Goal: Task Accomplishment & Management: Complete application form

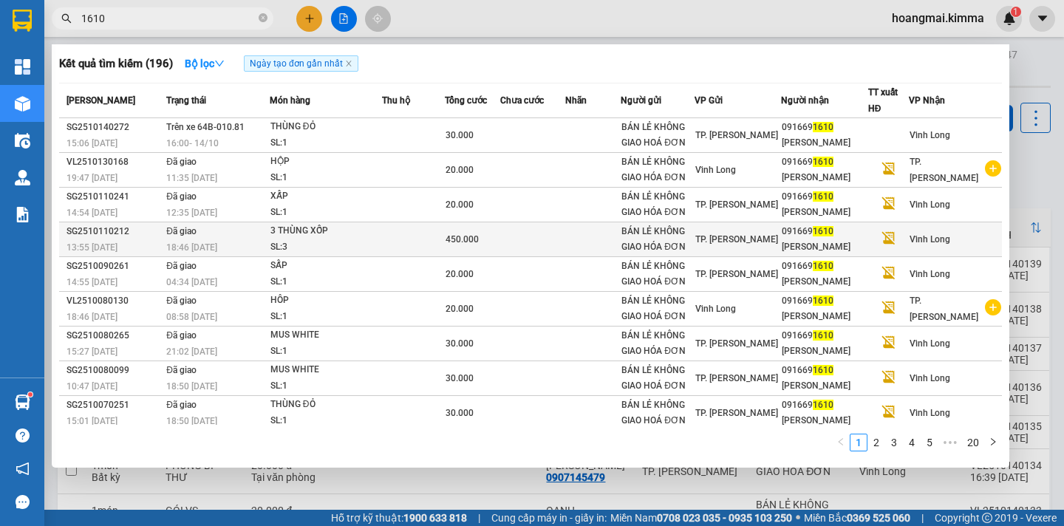
scroll to position [41, 0]
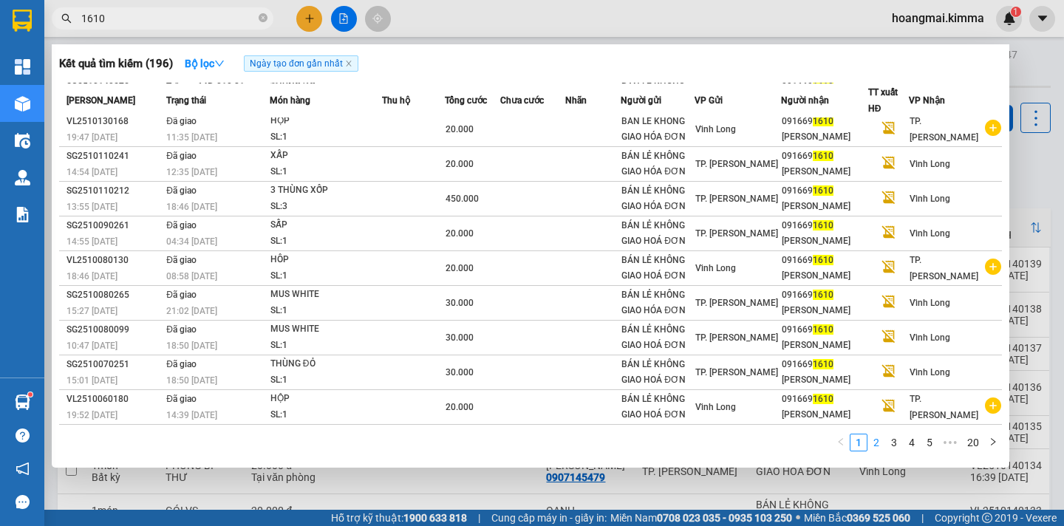
type input "1610"
click at [875, 450] on link "2" at bounding box center [876, 442] width 16 height 16
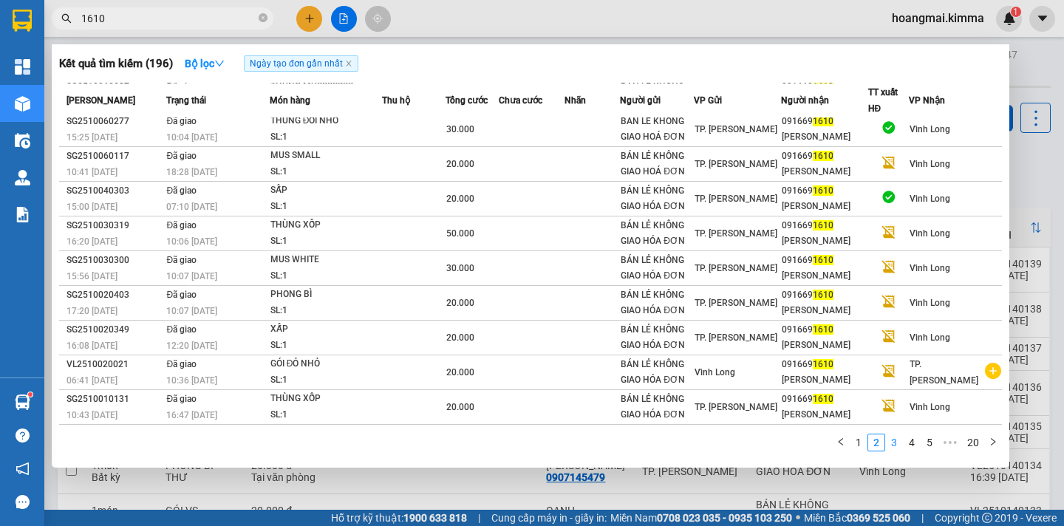
click at [898, 445] on link "3" at bounding box center [894, 442] width 16 height 16
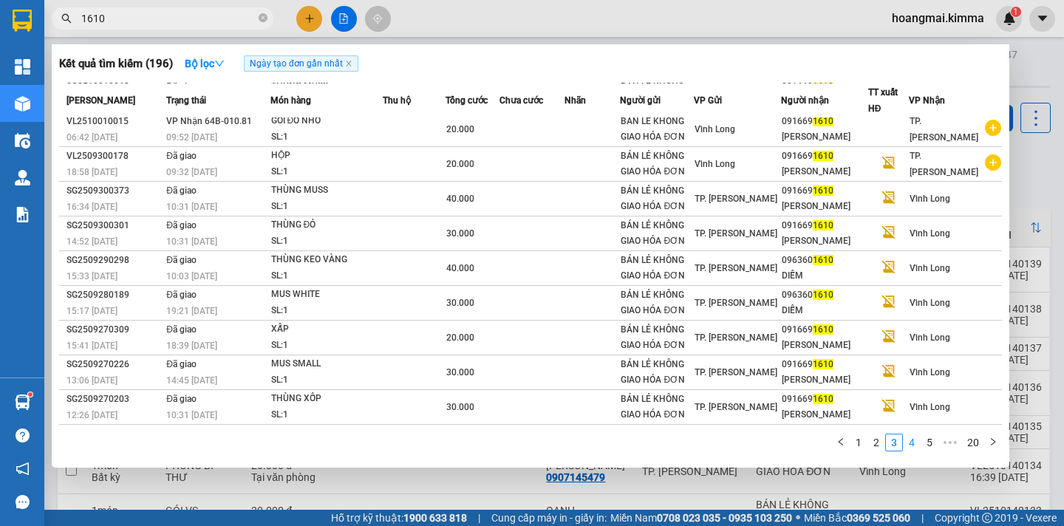
click at [913, 444] on link "4" at bounding box center [911, 442] width 16 height 16
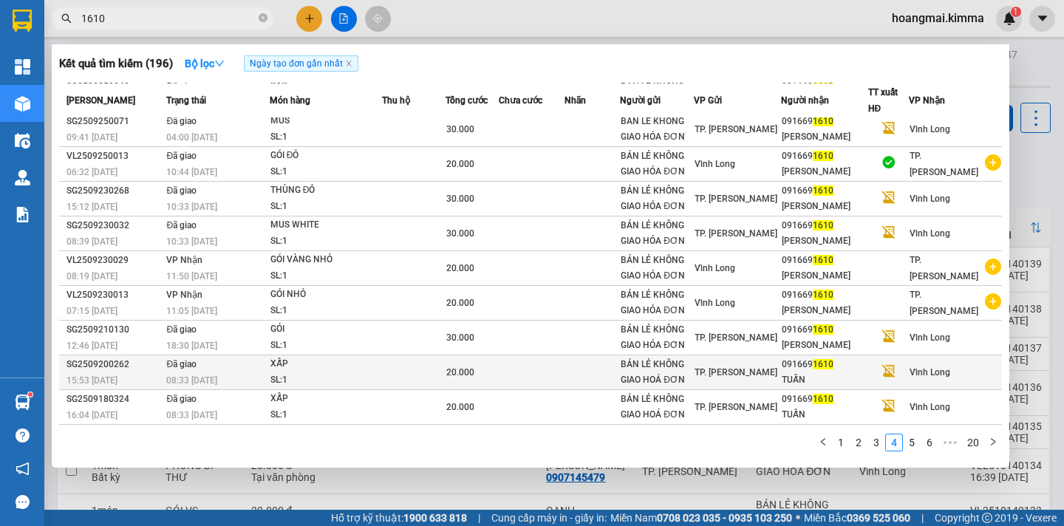
scroll to position [0, 0]
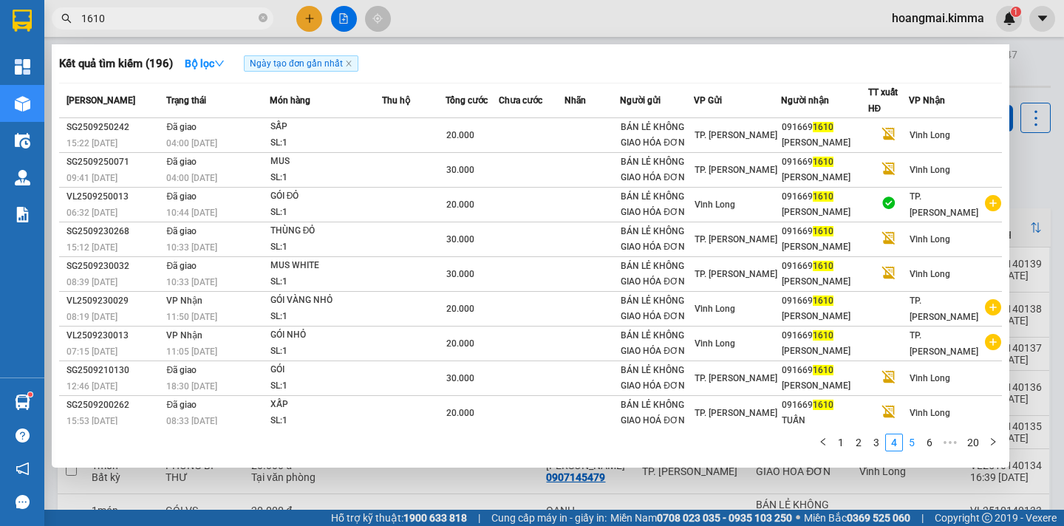
click at [915, 443] on link "5" at bounding box center [911, 442] width 16 height 16
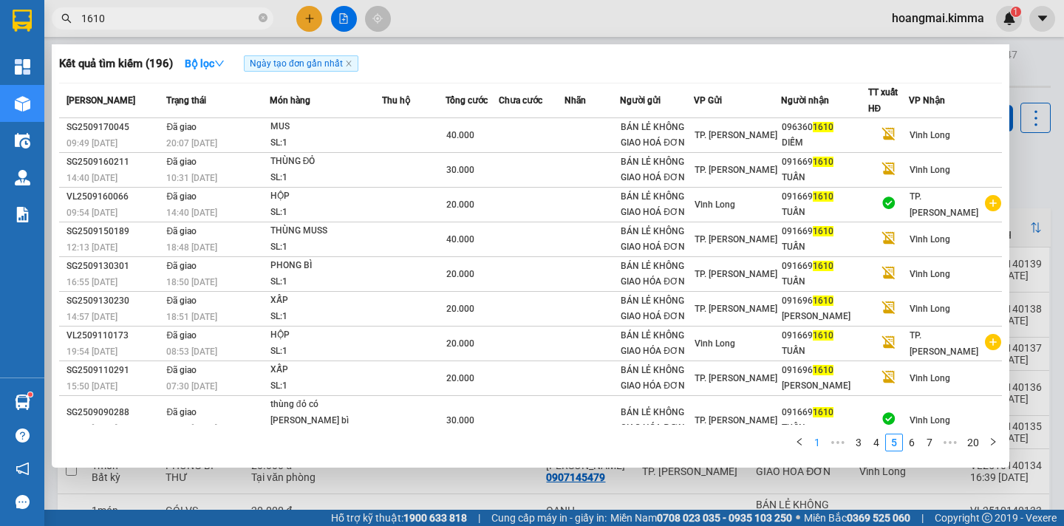
click at [816, 442] on link "1" at bounding box center [817, 442] width 16 height 16
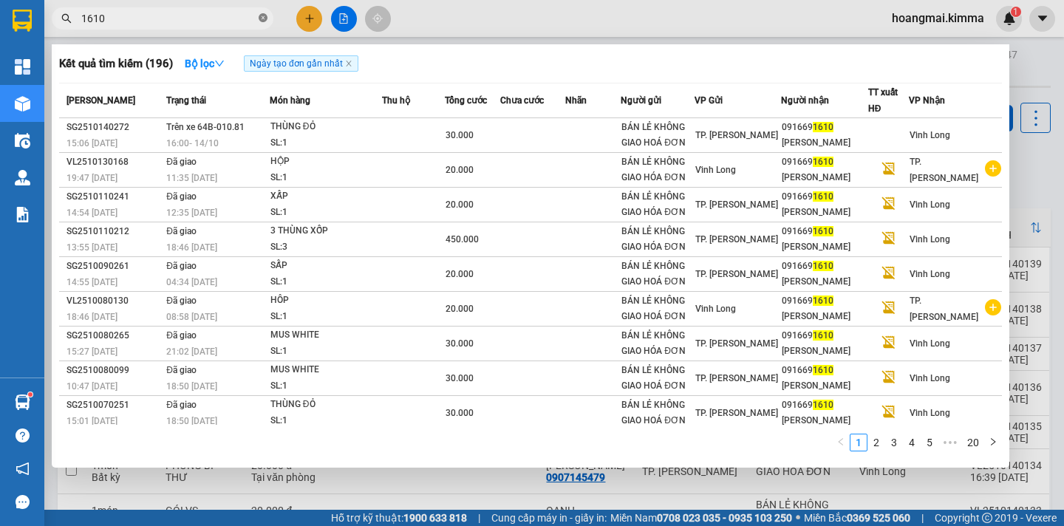
click at [262, 16] on icon "close-circle" at bounding box center [263, 17] width 9 height 9
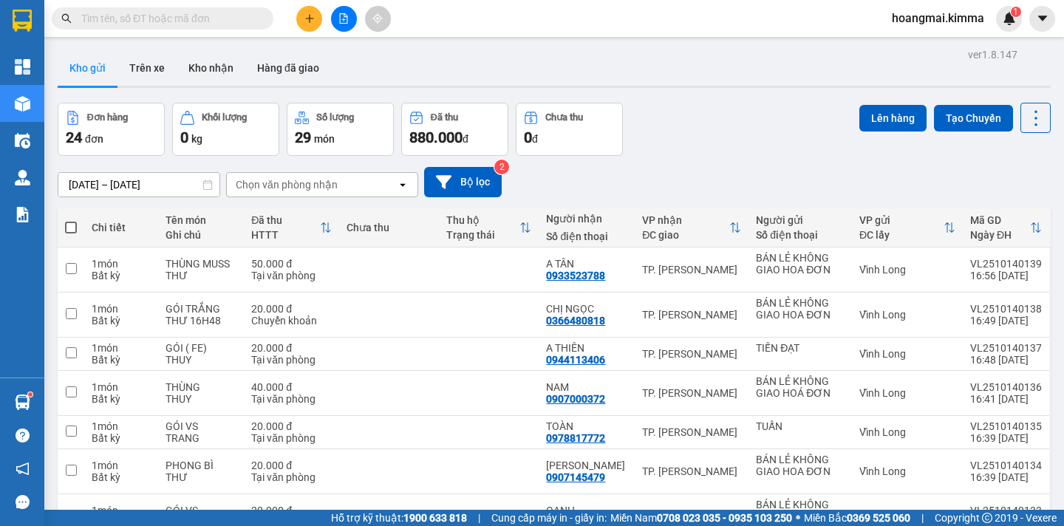
click at [343, 18] on icon "file-add" at bounding box center [343, 18] width 10 height 10
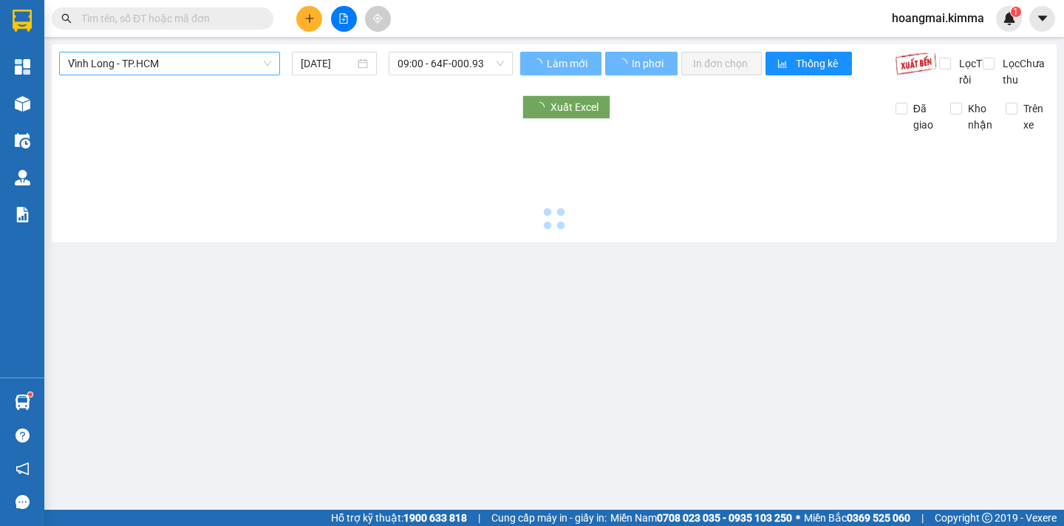
click at [143, 72] on span "Vĩnh Long - TP.HCM" at bounding box center [169, 63] width 203 height 22
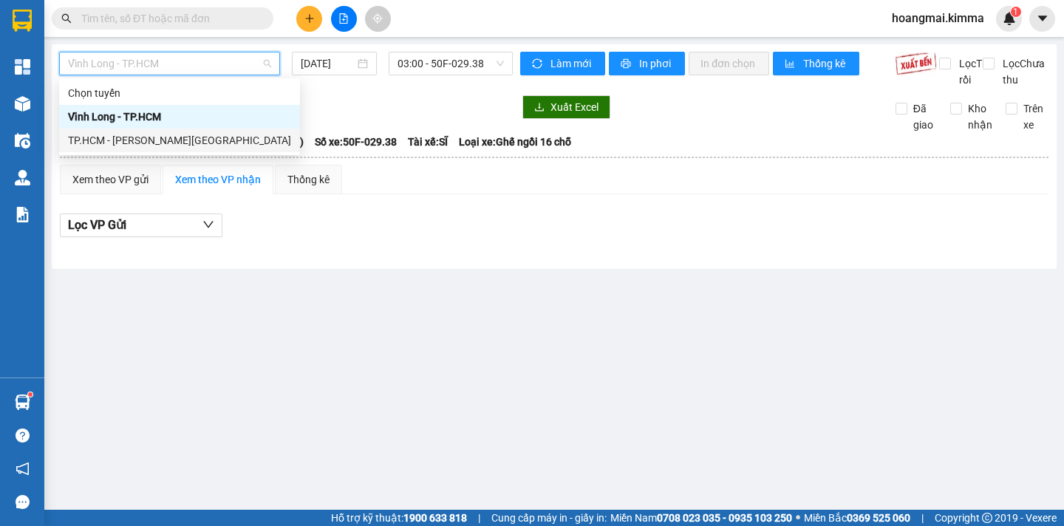
click at [144, 137] on div "TP.HCM - [PERSON_NAME][GEOGRAPHIC_DATA]" at bounding box center [179, 140] width 223 height 16
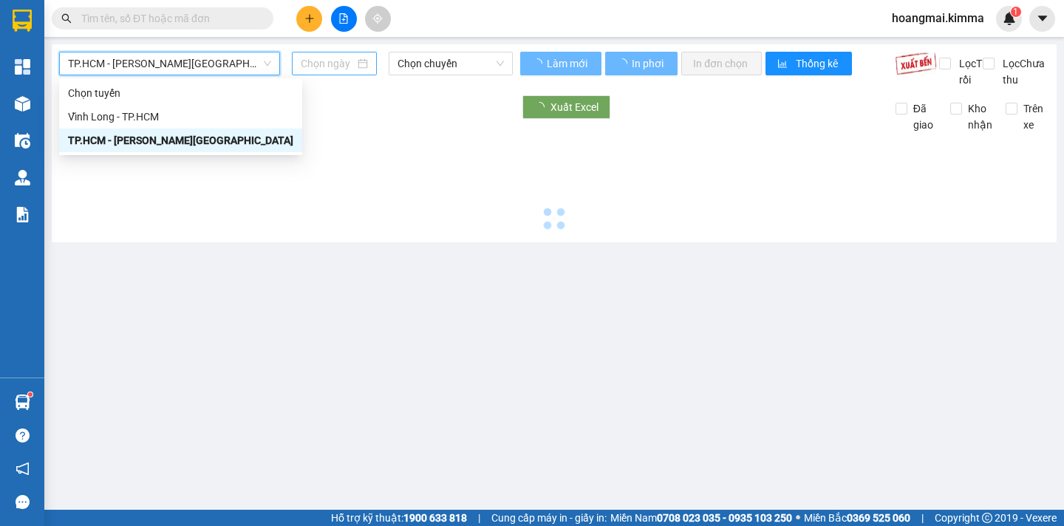
type input "[DATE]"
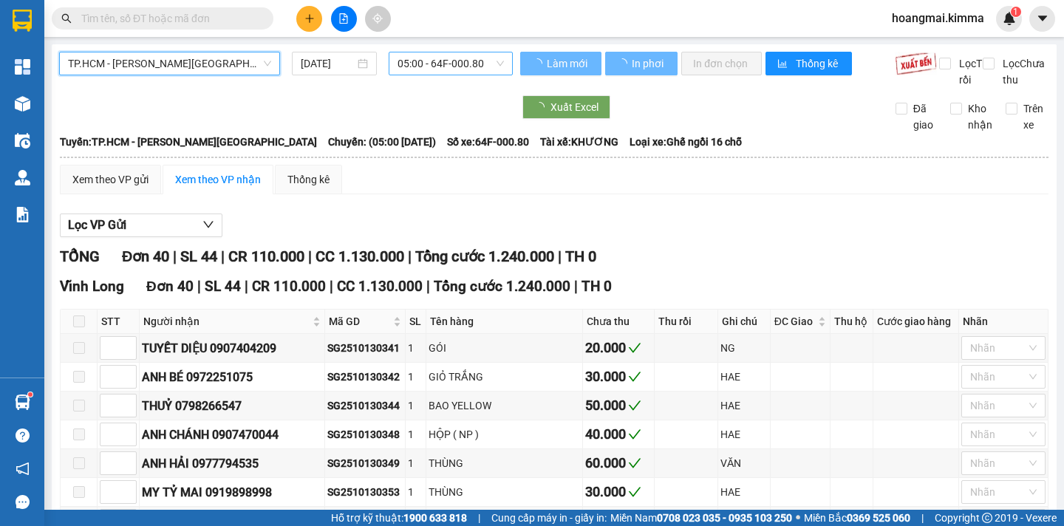
click at [424, 62] on span "05:00 - 64F-000.80" at bounding box center [450, 63] width 106 height 22
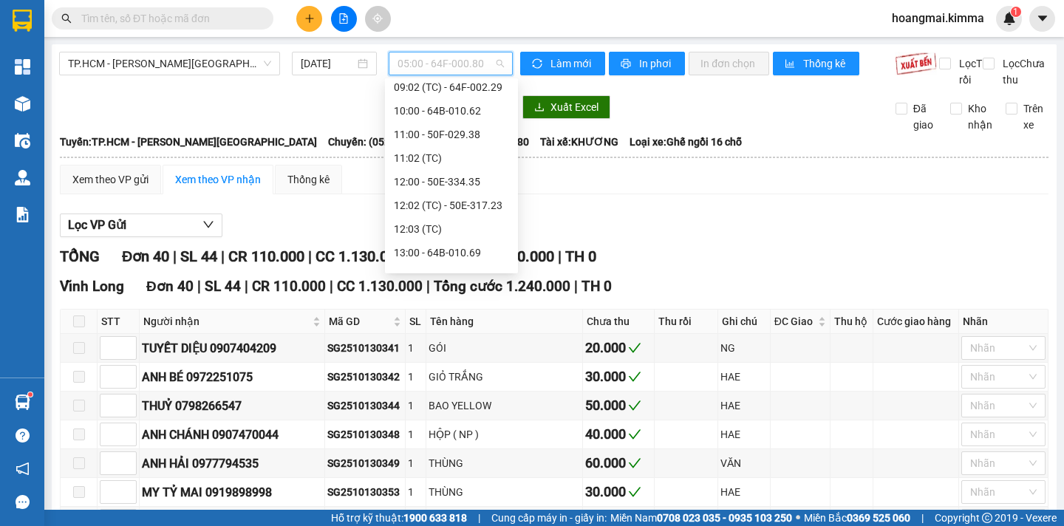
scroll to position [307, 0]
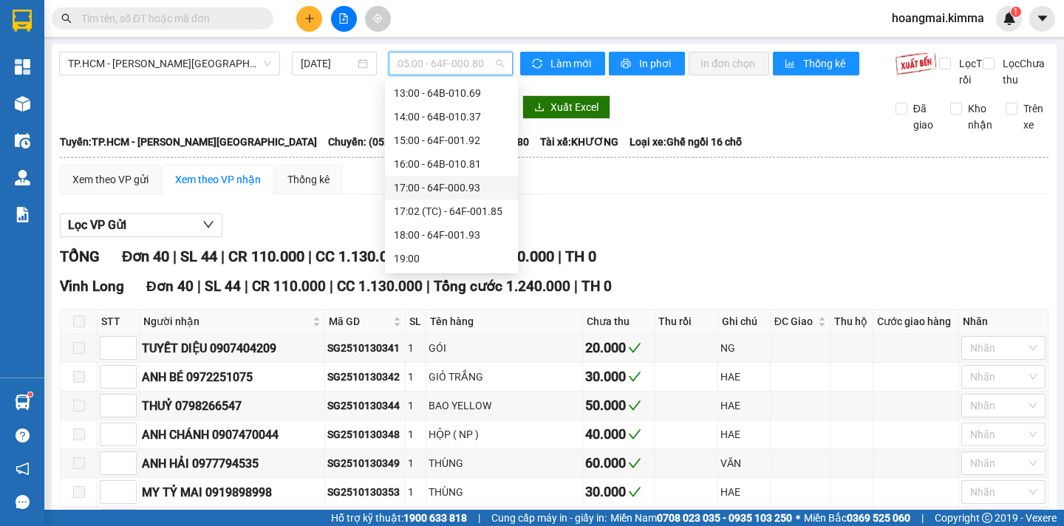
click at [420, 189] on div "17:00 - 64F-000.93" at bounding box center [451, 188] width 115 height 16
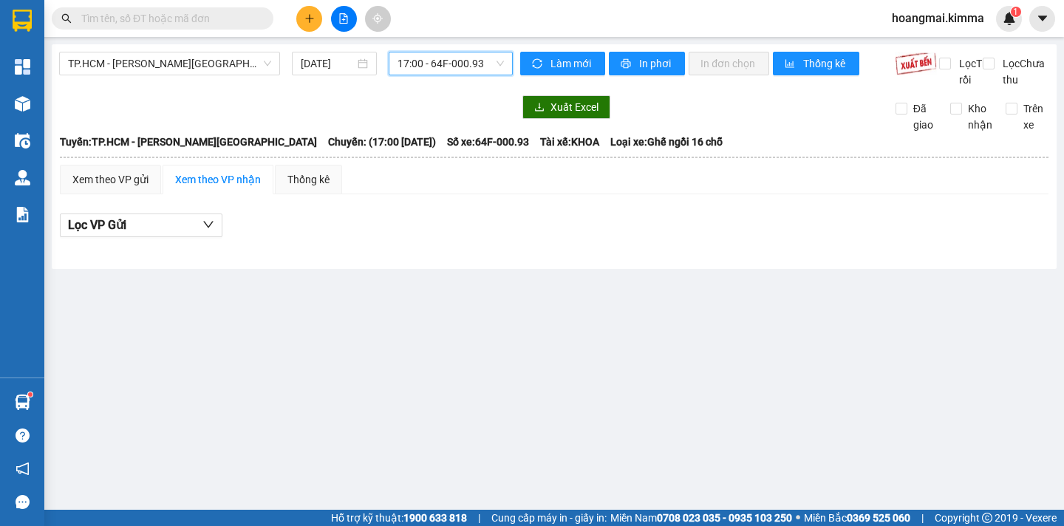
click at [461, 59] on span "17:00 - 64F-000.93" at bounding box center [450, 63] width 106 height 22
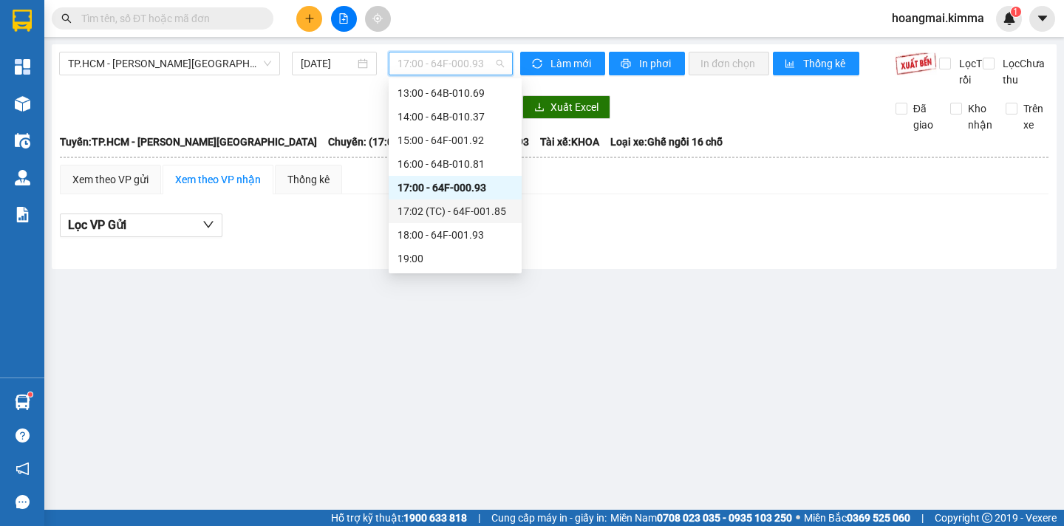
click at [456, 208] on div "17:02 (TC) - 64F-001.85" at bounding box center [454, 211] width 115 height 16
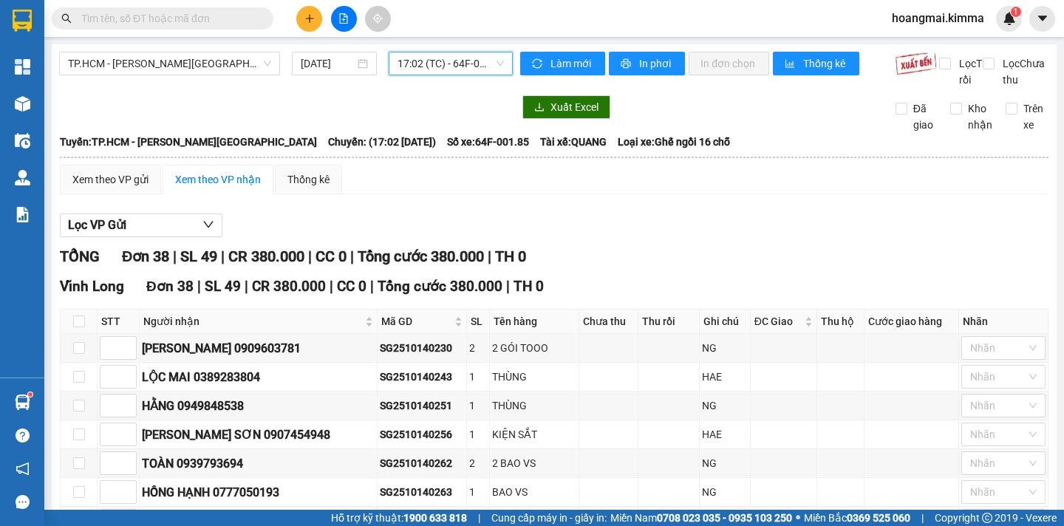
click at [443, 66] on span "17:02 (TC) - 64F-001.85" at bounding box center [450, 63] width 106 height 22
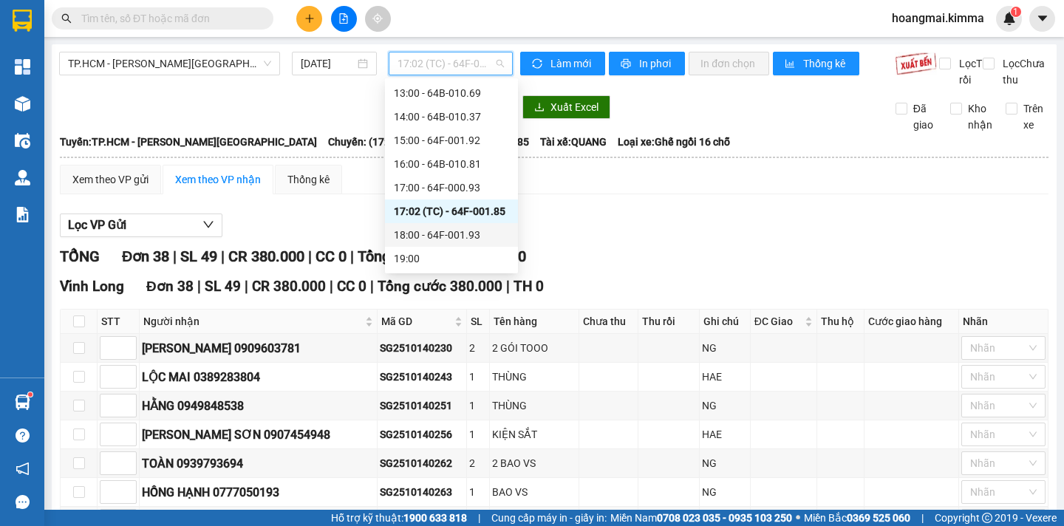
click at [465, 238] on div "18:00 - 64F-001.93" at bounding box center [451, 235] width 115 height 16
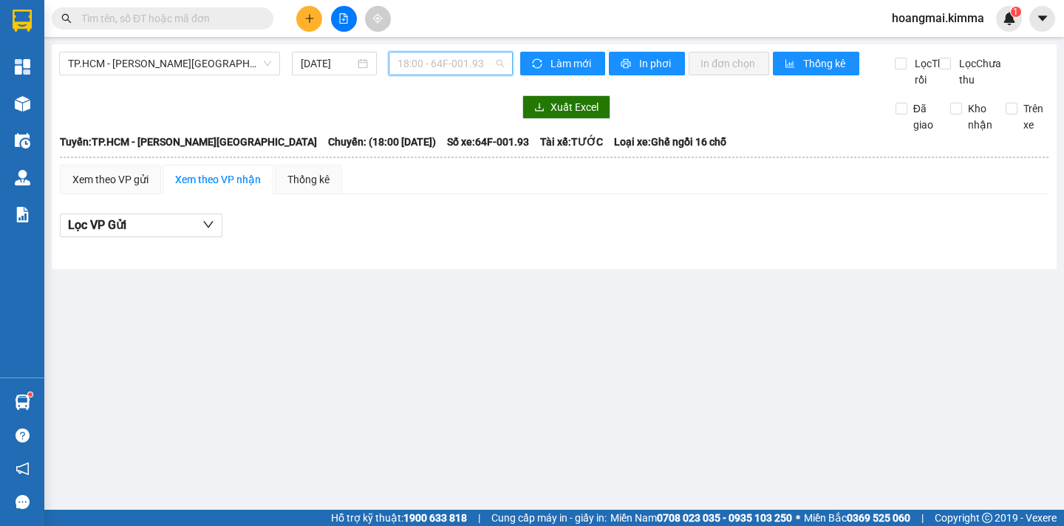
click at [454, 61] on span "18:00 - 64F-001.93" at bounding box center [450, 63] width 106 height 22
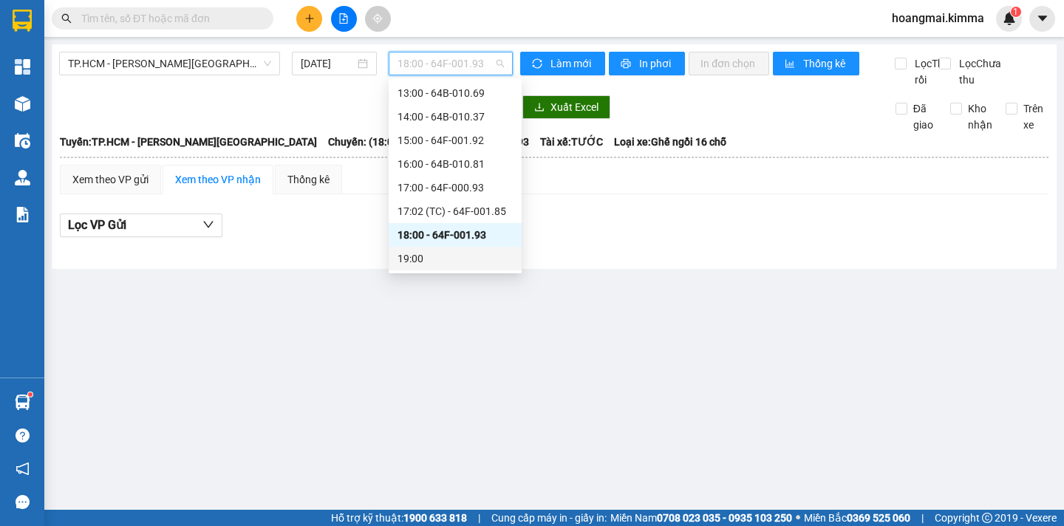
click at [448, 252] on div "19:00" at bounding box center [454, 258] width 115 height 16
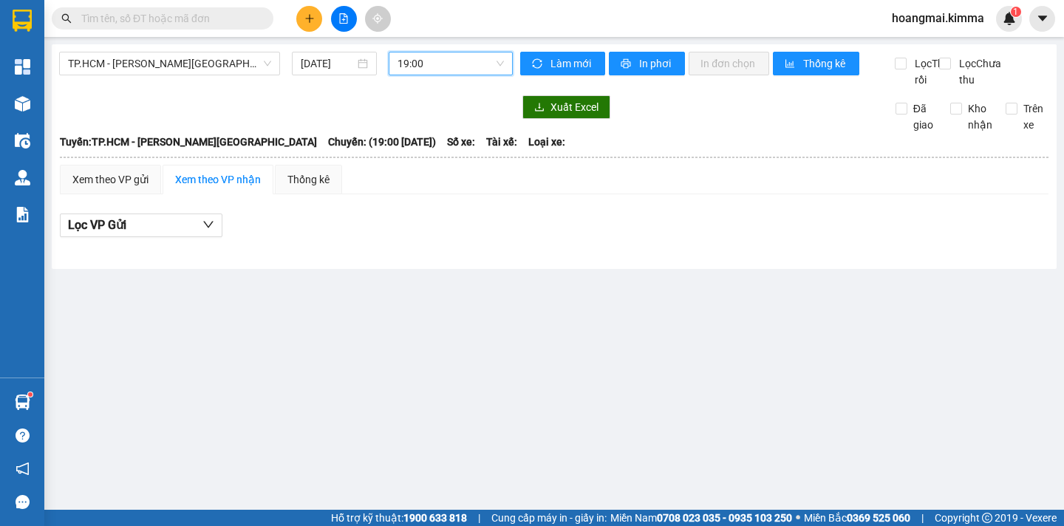
click at [463, 65] on span "19:00" at bounding box center [450, 63] width 106 height 22
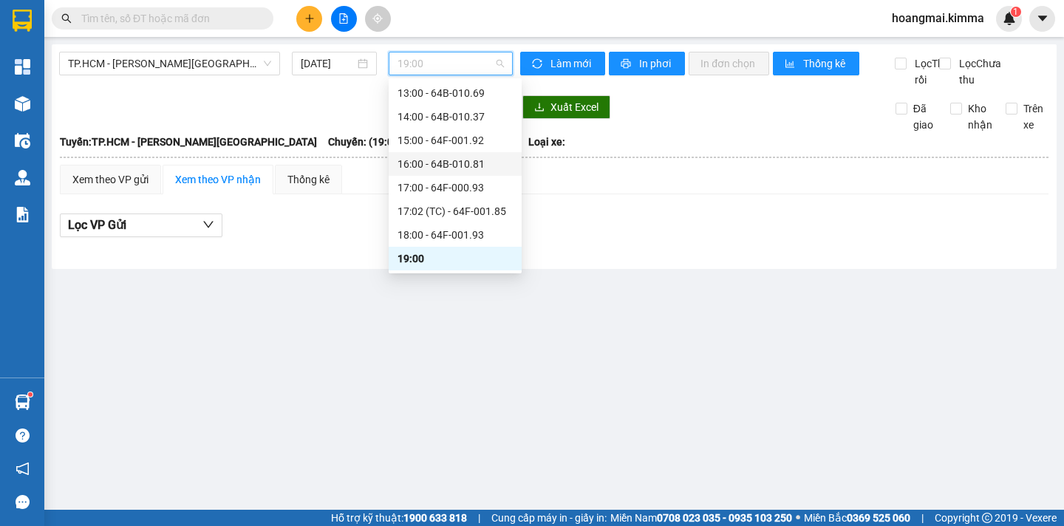
click at [443, 159] on div "16:00 - 64B-010.81" at bounding box center [454, 164] width 115 height 16
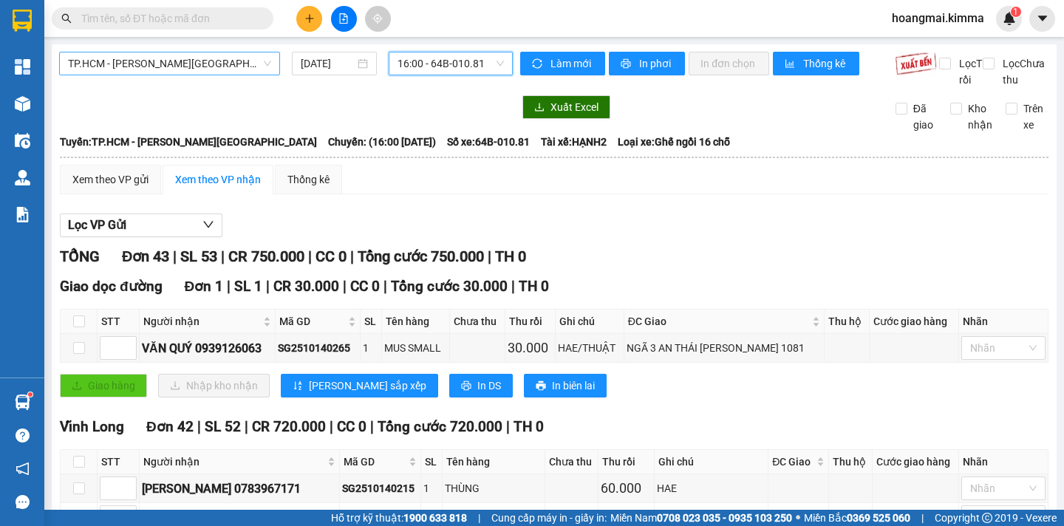
click at [183, 62] on span "TP.HCM - [PERSON_NAME][GEOGRAPHIC_DATA]" at bounding box center [169, 63] width 203 height 22
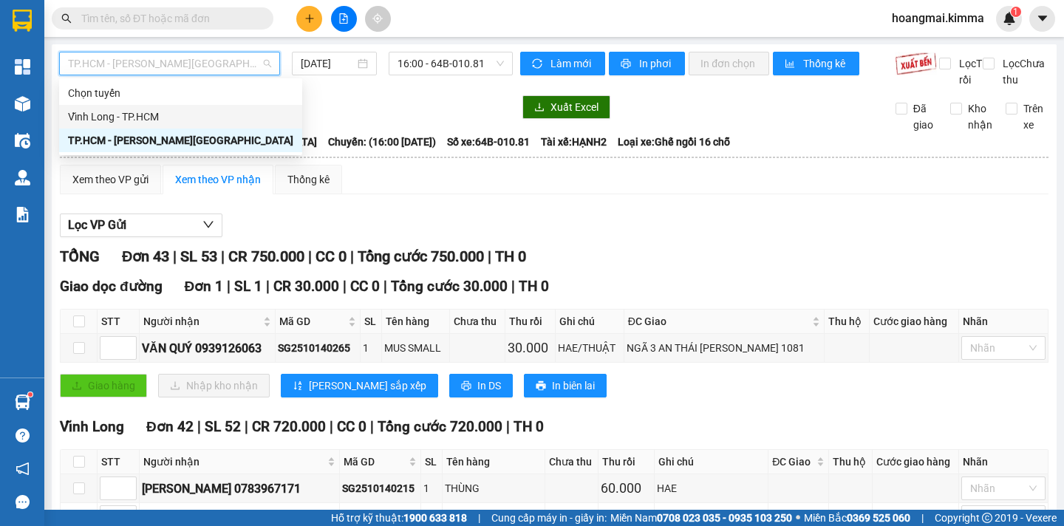
click at [168, 114] on div "Vĩnh Long - TP.HCM" at bounding box center [180, 117] width 225 height 16
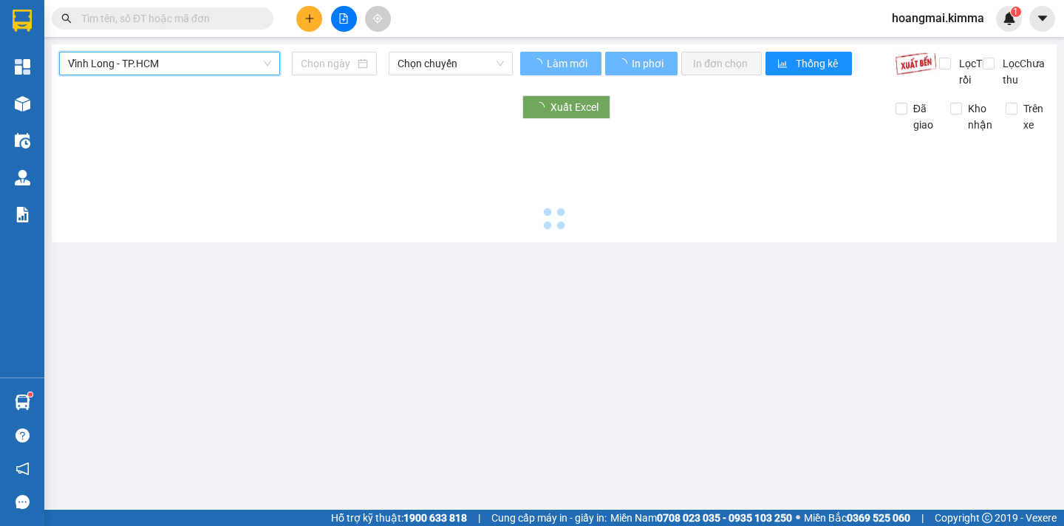
type input "[DATE]"
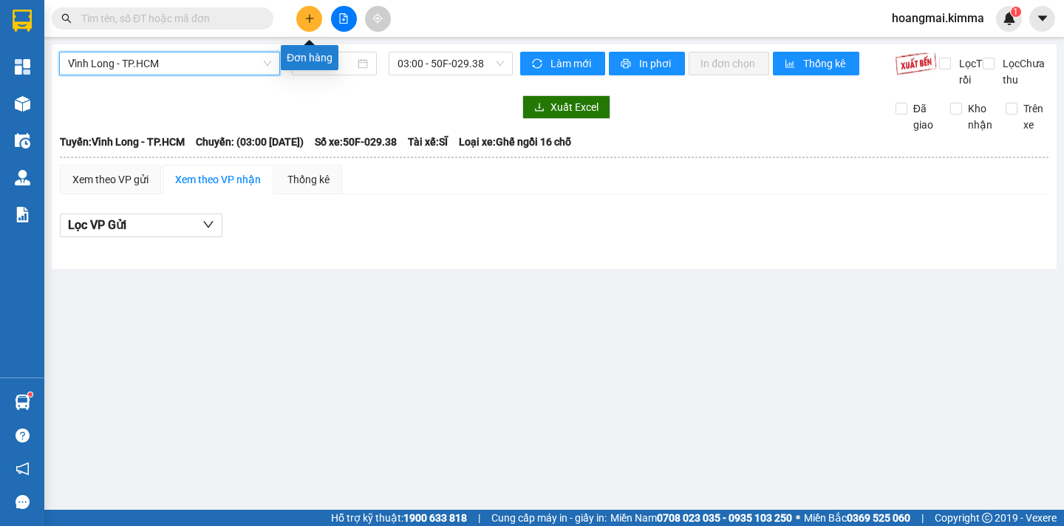
click at [307, 28] on button at bounding box center [309, 19] width 26 height 26
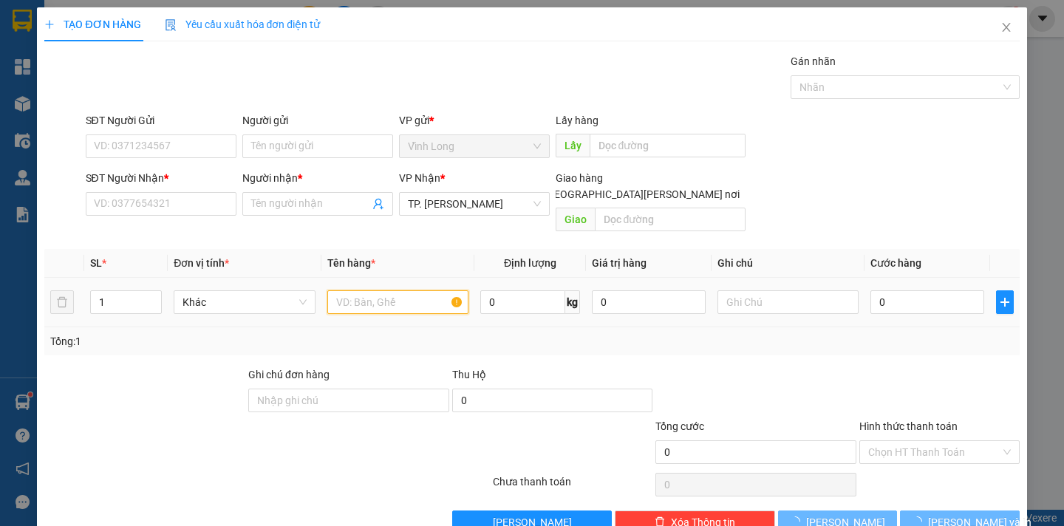
click at [343, 290] on input "text" at bounding box center [397, 302] width 141 height 24
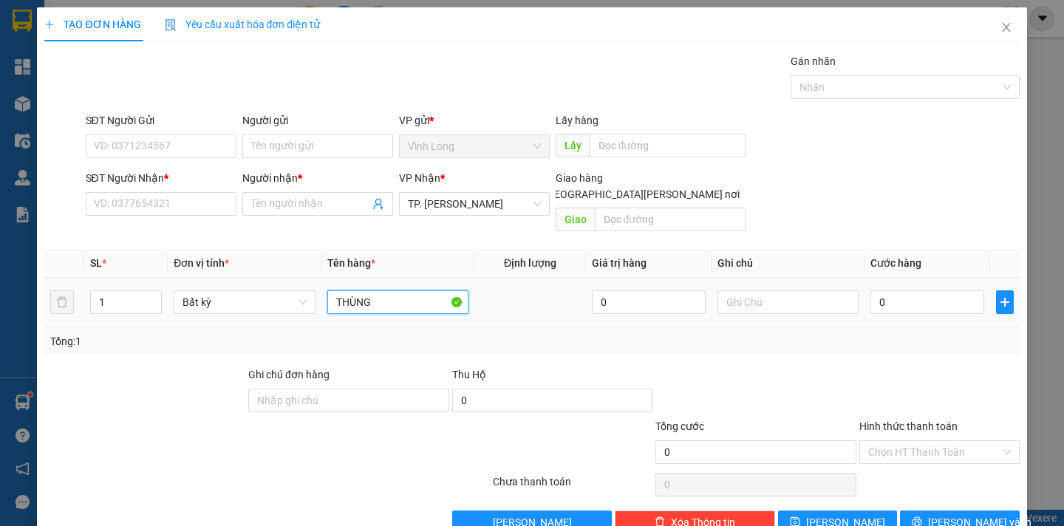
type input "THÙNG"
type input "DÂN"
type input "3"
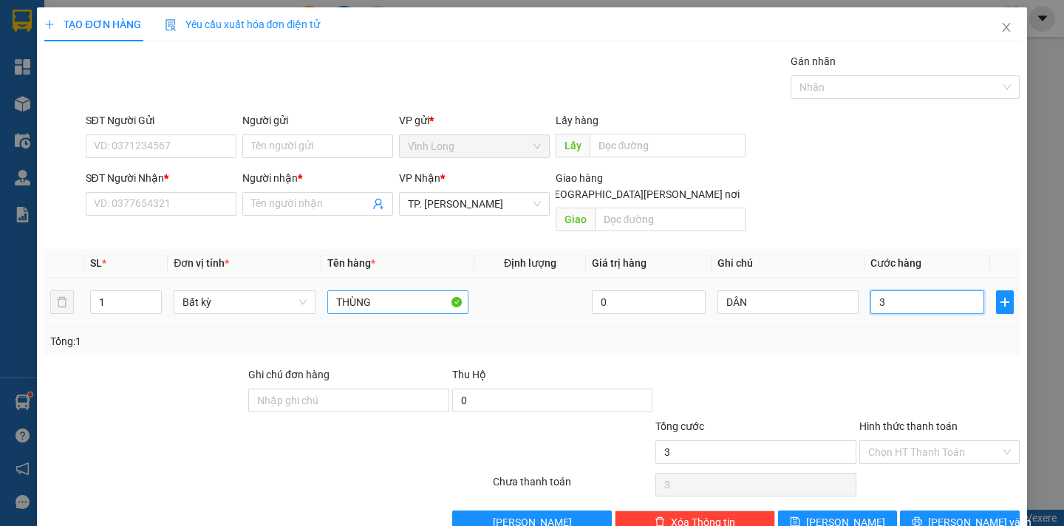
type input "30"
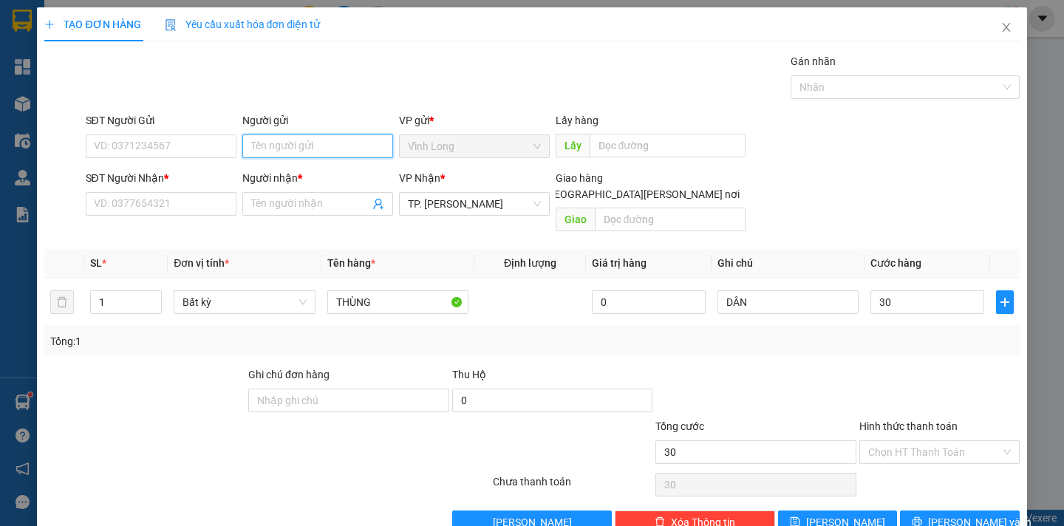
type input "30.000"
click at [293, 154] on input "Người gửi" at bounding box center [317, 146] width 151 height 24
type input "BÁN"
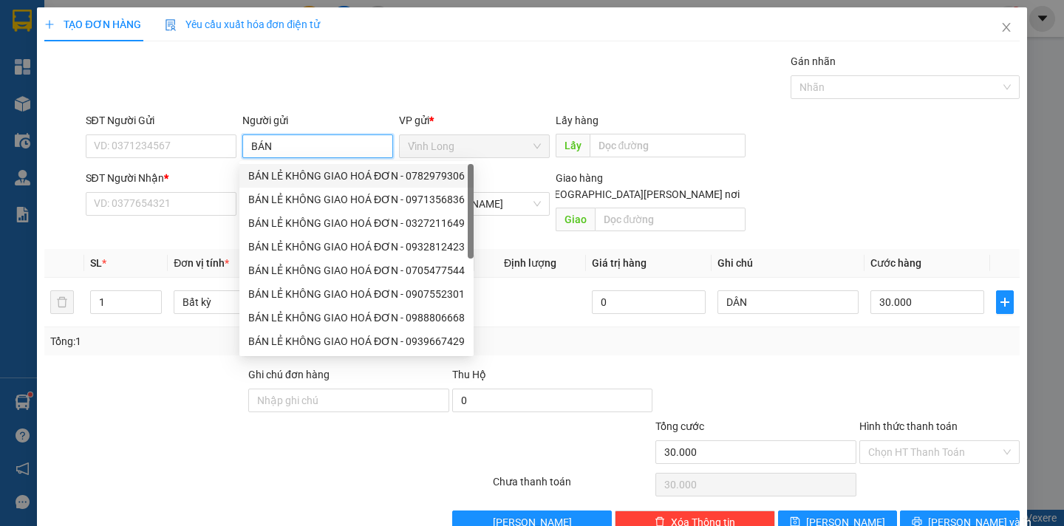
click at [313, 176] on div "BÁN LẺ KHÔNG GIAO HOÁ ĐƠN - 0782979306" at bounding box center [356, 176] width 216 height 16
type input "0782979306"
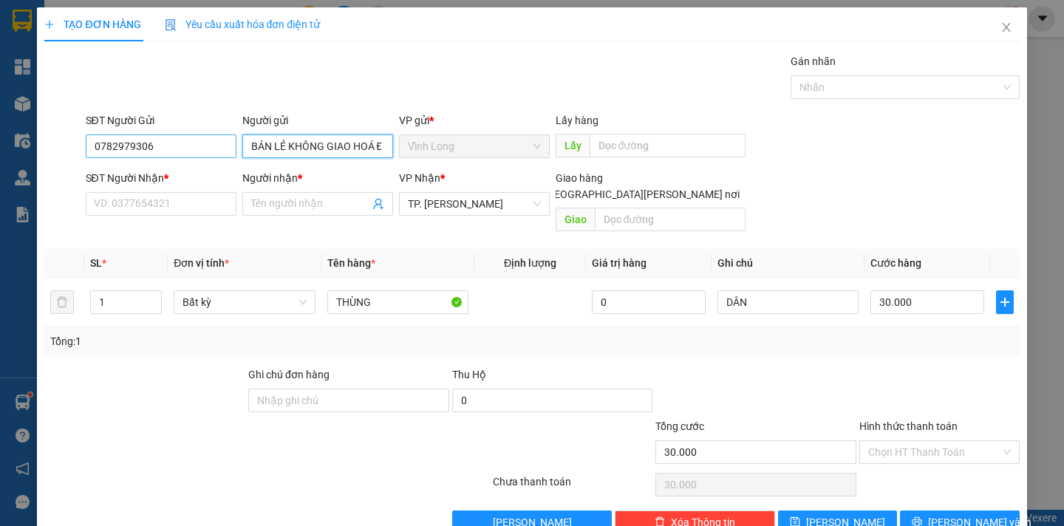
type input "BÁN LẺ KHÔNG GIAO HOÁ ĐƠN"
drag, startPoint x: 174, startPoint y: 154, endPoint x: 21, endPoint y: 172, distance: 153.9
click at [21, 172] on div "TẠO ĐƠN HÀNG Yêu cầu xuất [PERSON_NAME] điện tử Transit Pickup Surcharge Ids Tr…" at bounding box center [532, 263] width 1064 height 526
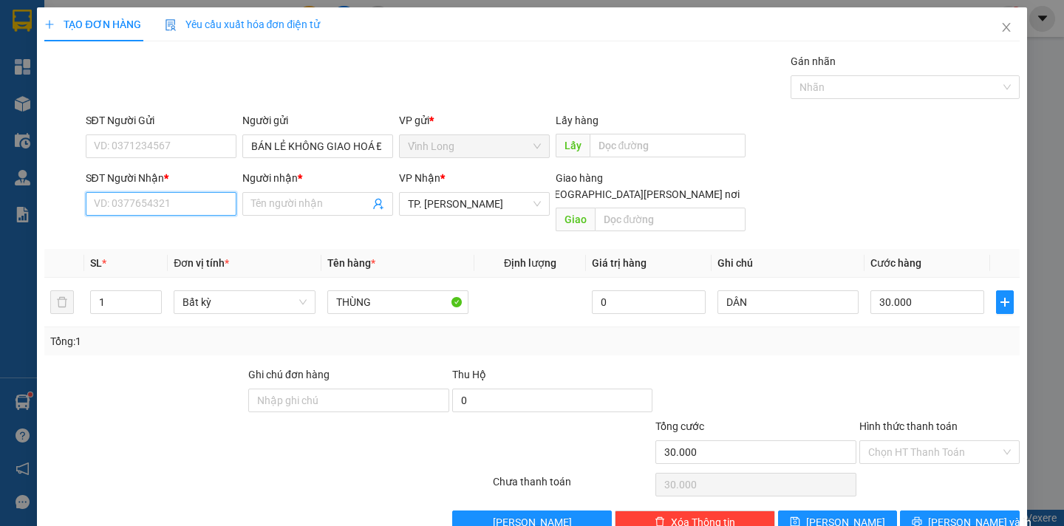
click at [88, 196] on input "SĐT Người Nhận *" at bounding box center [161, 204] width 151 height 24
type input "0945798829"
click at [151, 227] on div "0945798829 - PHƯỚC" at bounding box center [158, 233] width 131 height 16
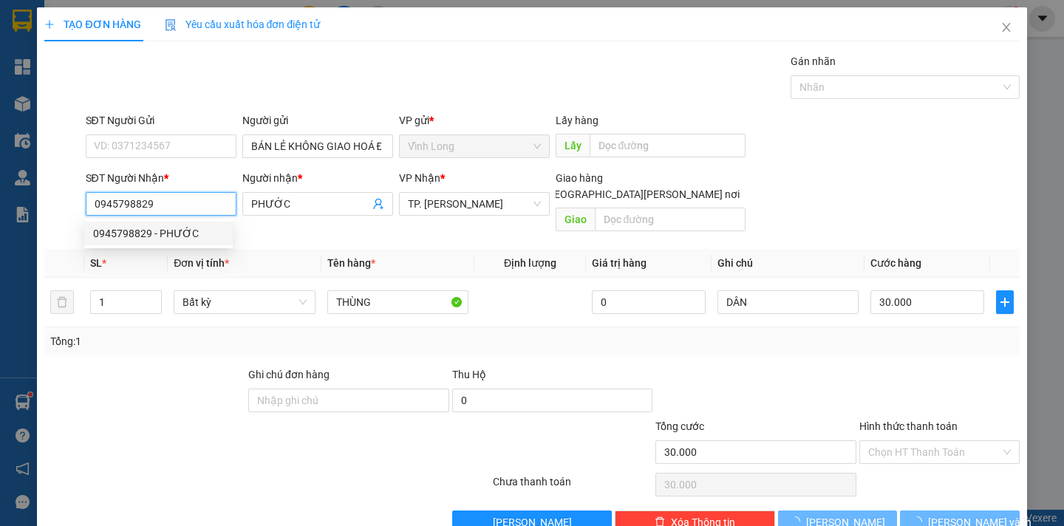
type input "PHƯỚC"
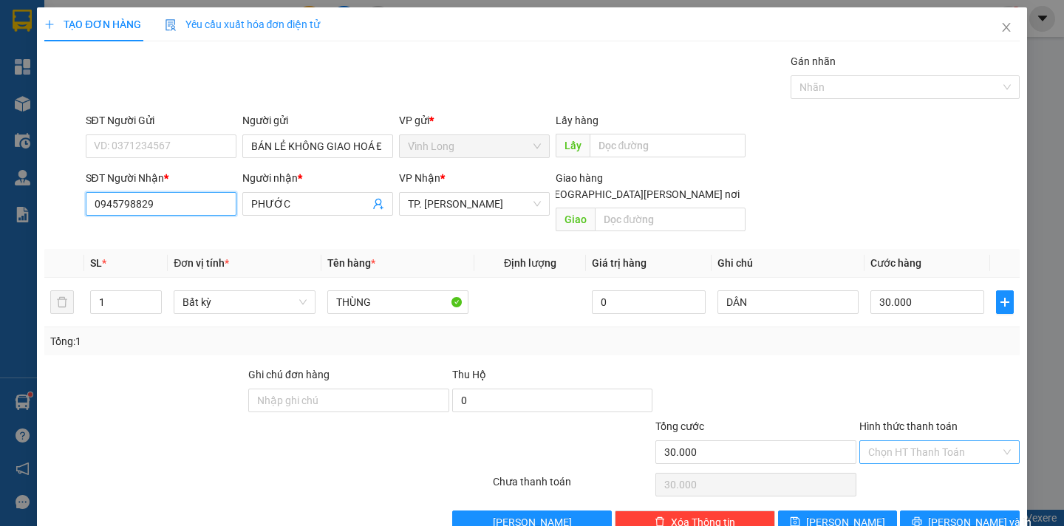
type input "0945798829"
click at [934, 441] on input "Hình thức thanh toán" at bounding box center [934, 452] width 132 height 22
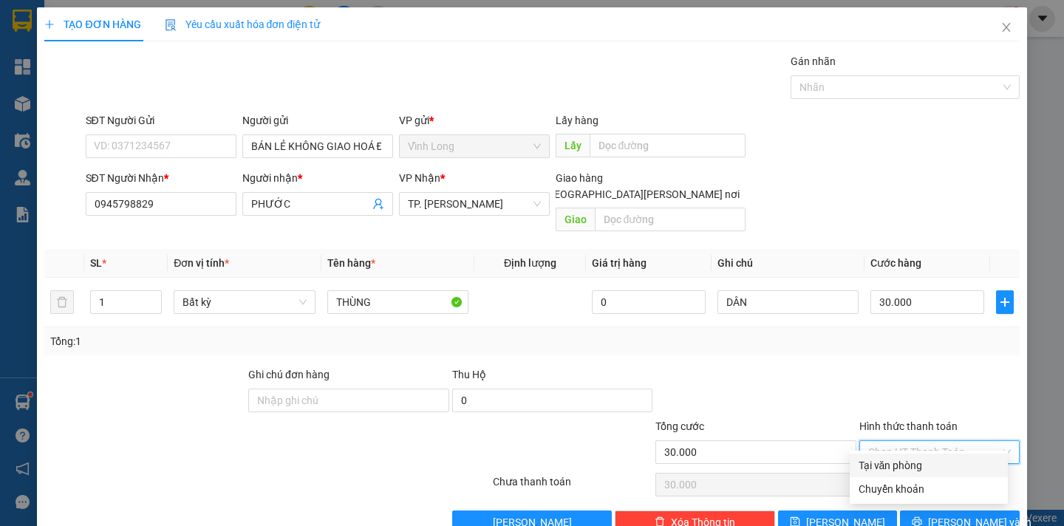
click at [923, 460] on div "Tại văn phòng" at bounding box center [928, 465] width 140 height 16
type input "0"
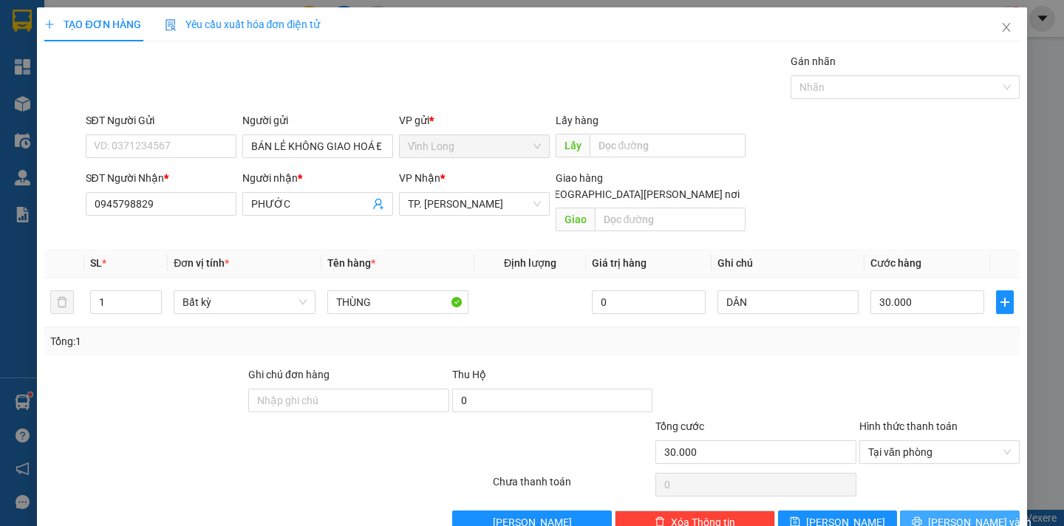
click at [933, 510] on button "[PERSON_NAME] và In" at bounding box center [959, 522] width 119 height 24
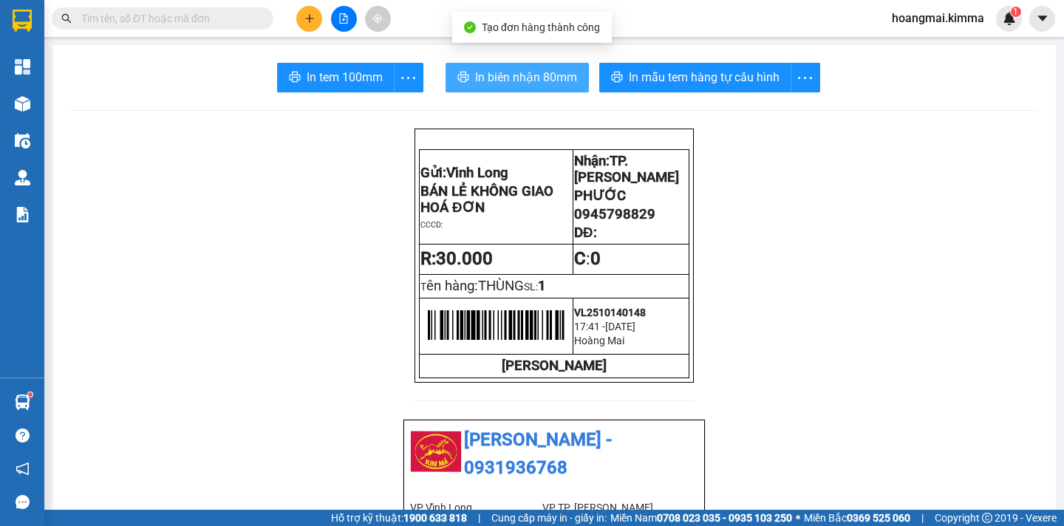
click at [477, 64] on button "In biên nhận 80mm" at bounding box center [516, 78] width 143 height 30
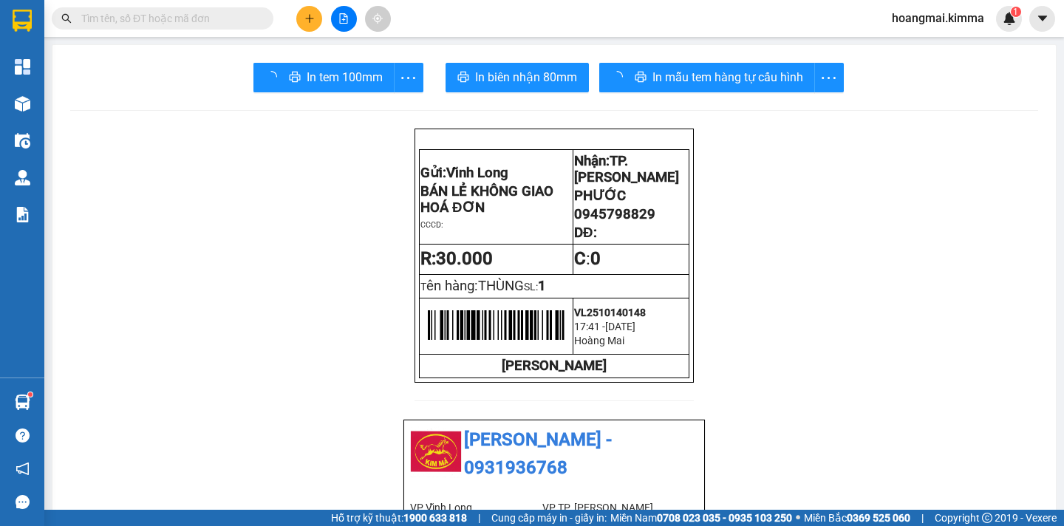
click at [318, 75] on div "In tem 100mm" at bounding box center [338, 78] width 170 height 30
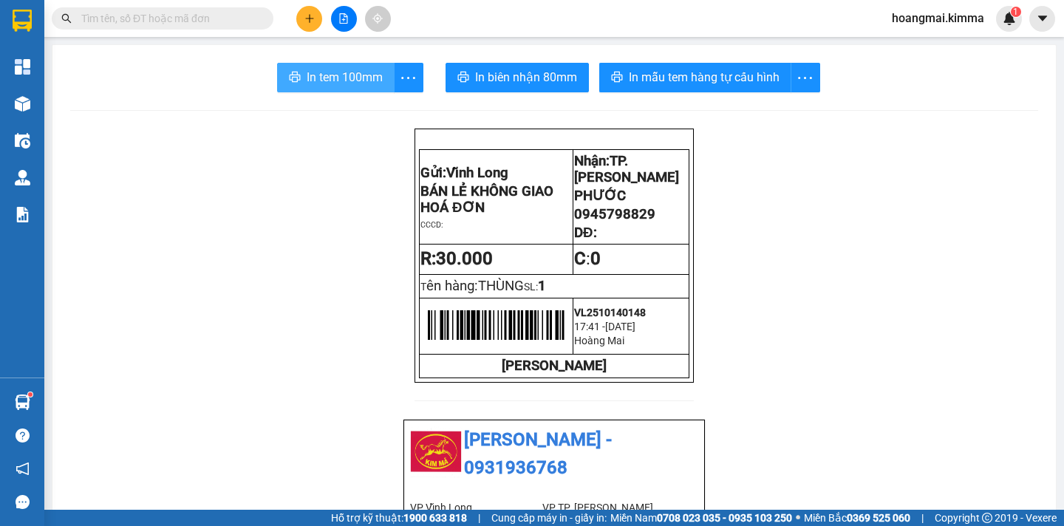
click at [318, 75] on span "In tem 100mm" at bounding box center [345, 77] width 76 height 18
